Goal: Transaction & Acquisition: Purchase product/service

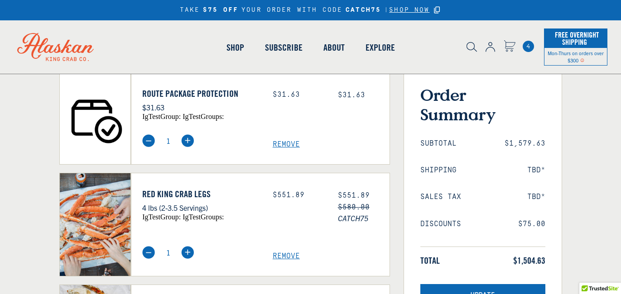
select select "40826592231503"
select select "40826730905679"
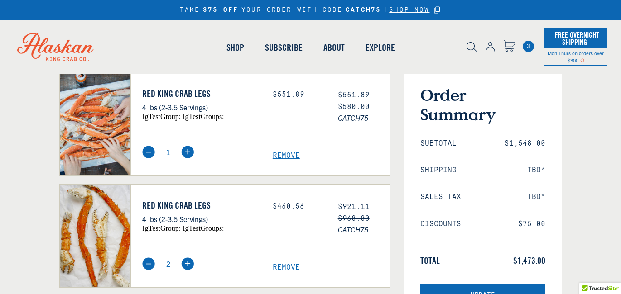
select select "40826592231503"
select select "40826730905679"
click at [148, 153] on img at bounding box center [148, 152] width 13 height 13
click at [292, 155] on span "Remove" at bounding box center [331, 156] width 117 height 9
click at [288, 156] on span "Remove" at bounding box center [331, 156] width 117 height 9
